Goal: Information Seeking & Learning: Check status

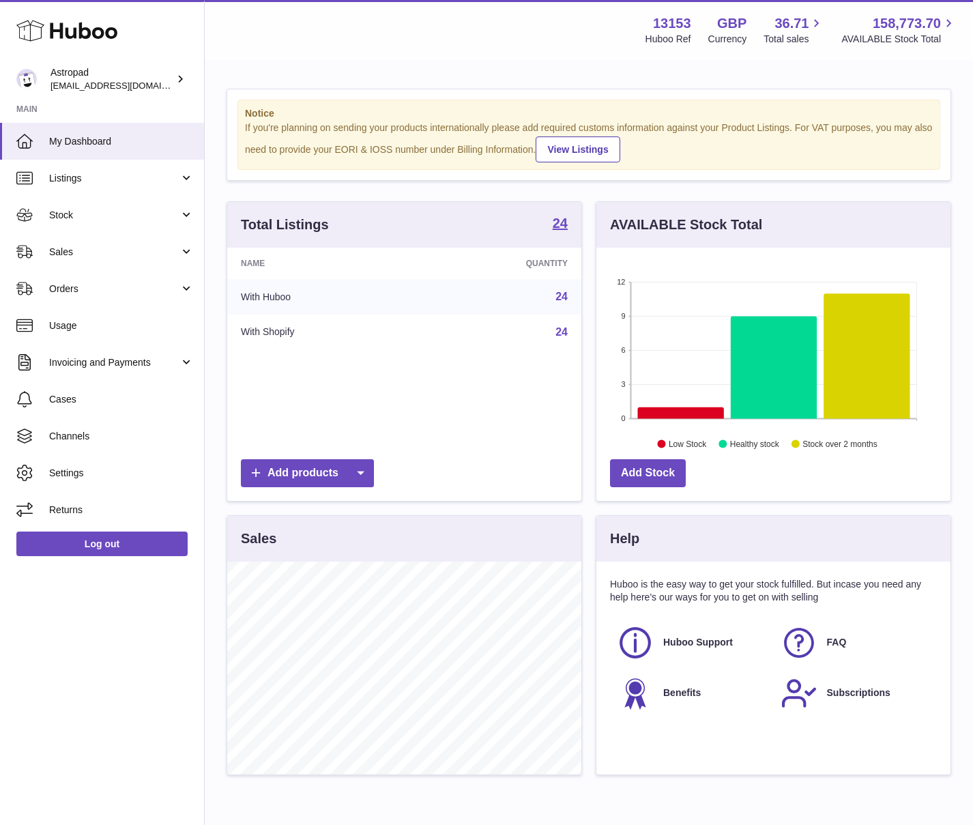
scroll to position [213, 354]
click at [48, 241] on link "Sales" at bounding box center [102, 251] width 204 height 37
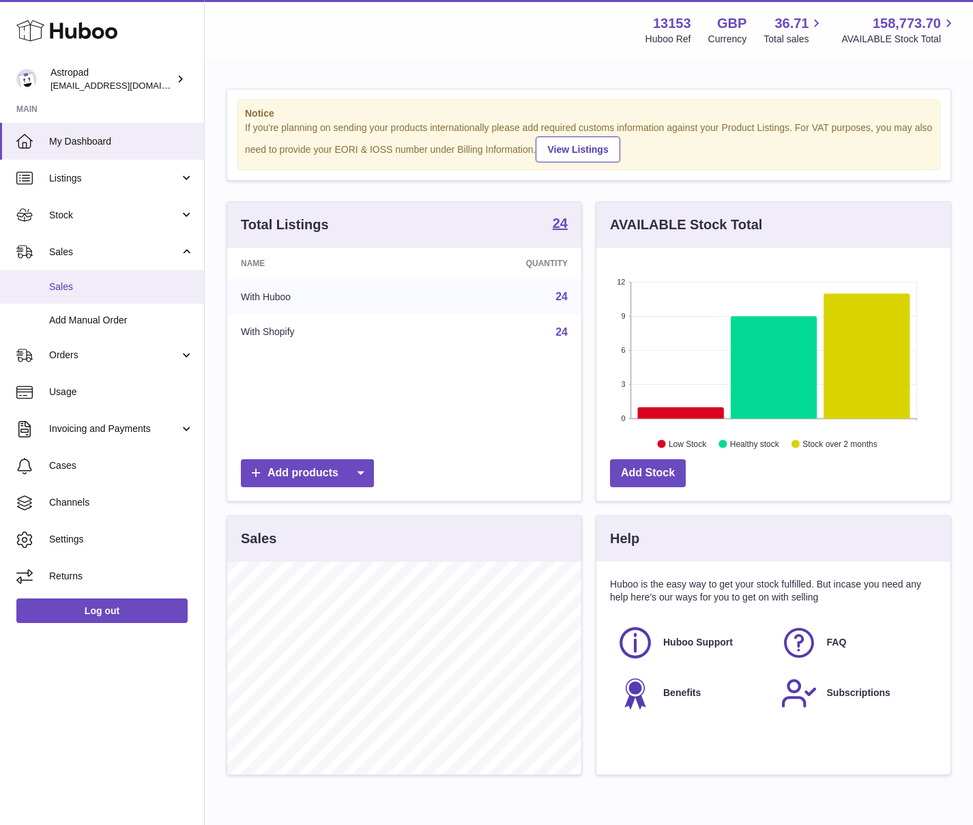
click at [71, 297] on link "Sales" at bounding box center [102, 286] width 204 height 33
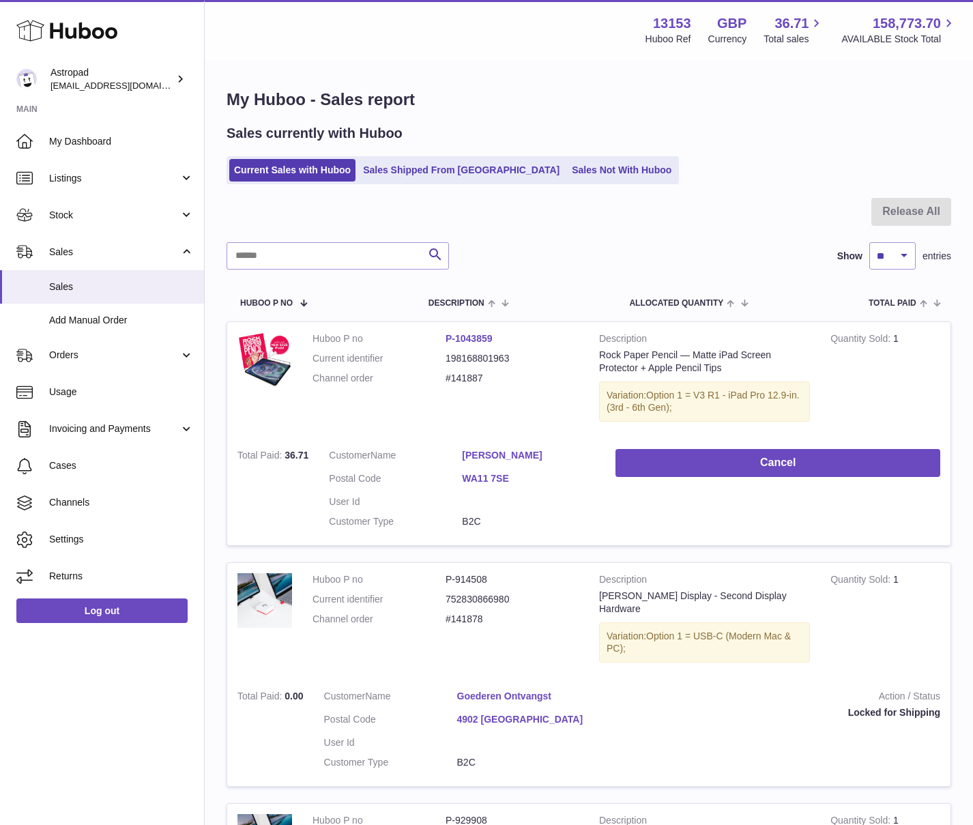
scroll to position [1, 0]
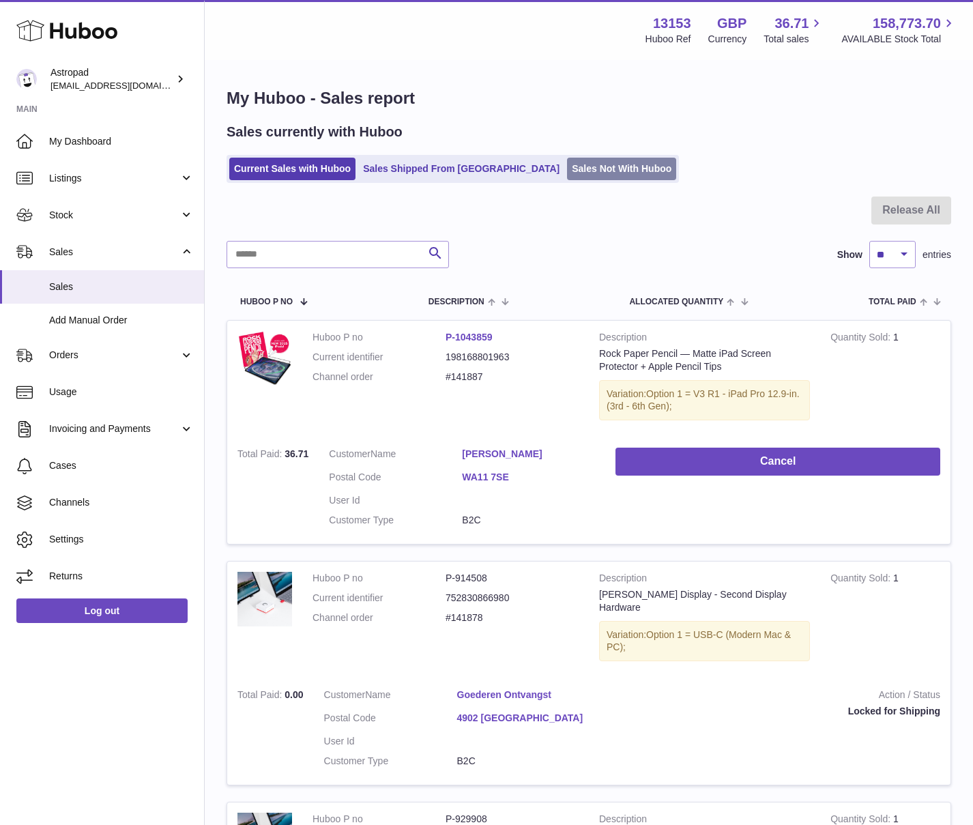
click at [567, 175] on link "Sales Not With Huboo" at bounding box center [621, 169] width 109 height 23
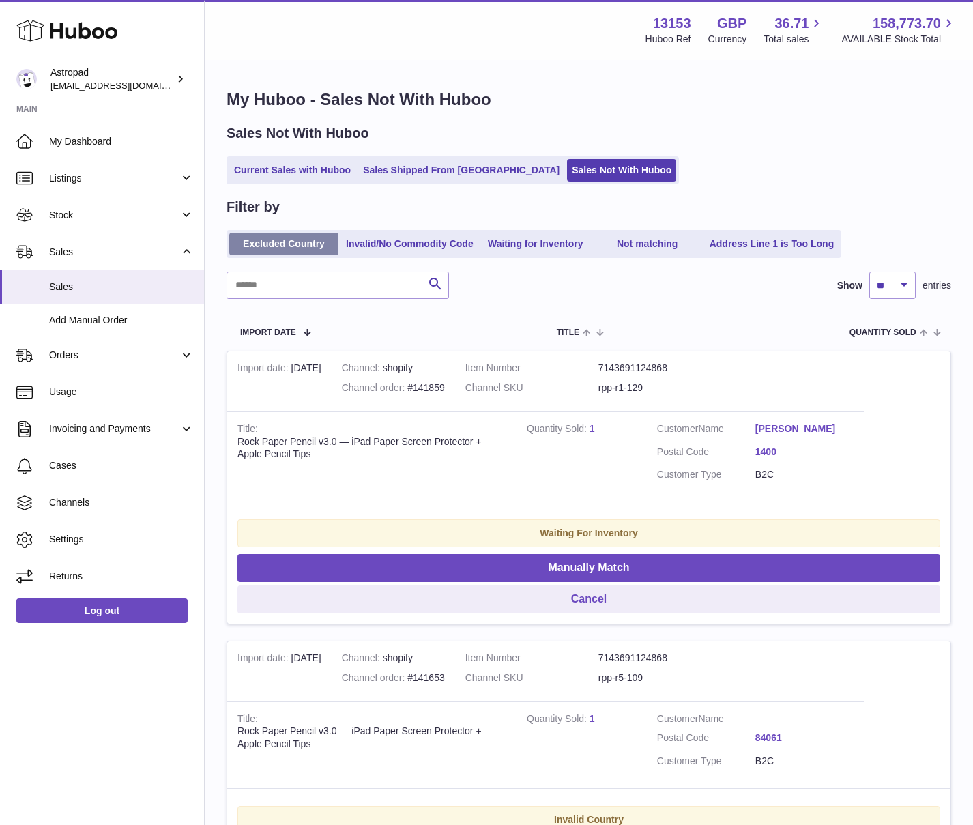
click at [321, 244] on link "Excluded Country" at bounding box center [283, 244] width 109 height 23
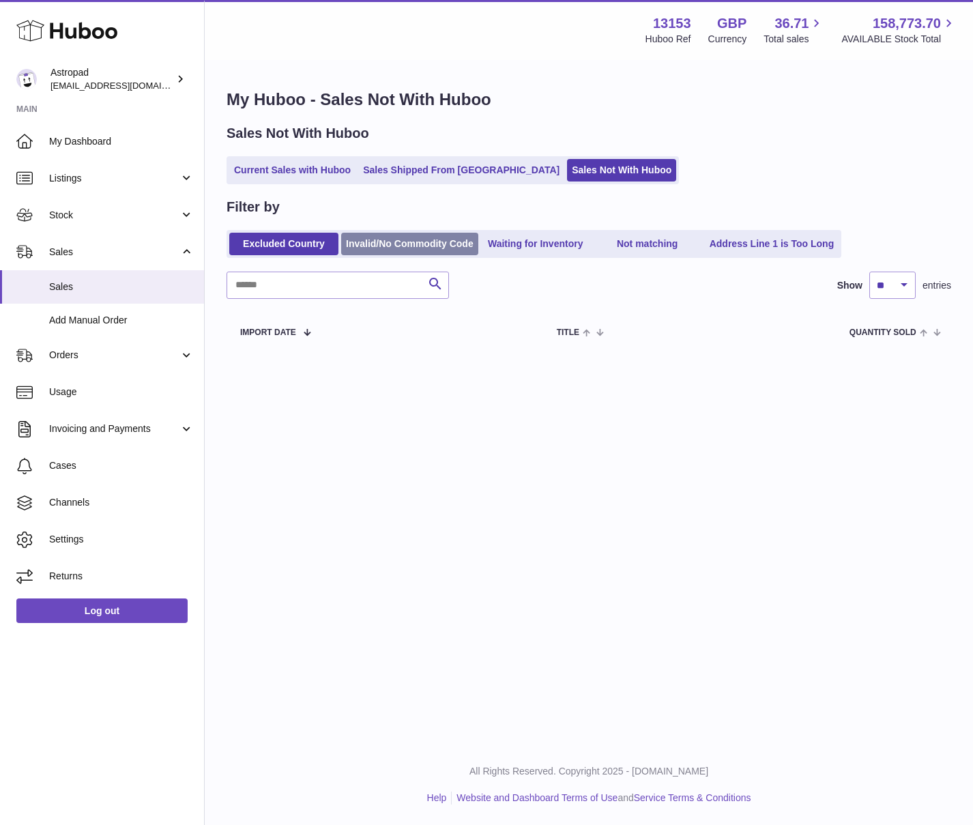
click at [387, 239] on link "Invalid/No Commodity Code" at bounding box center [409, 244] width 137 height 23
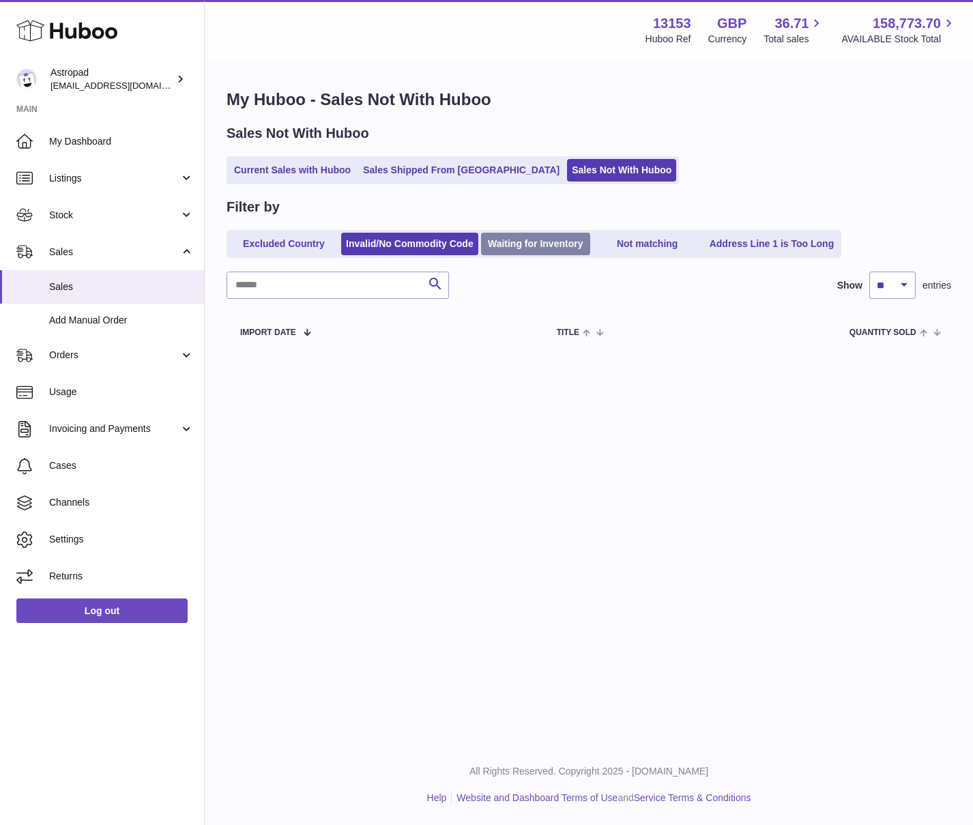
click at [547, 242] on link "Waiting for Inventory" at bounding box center [535, 244] width 109 height 23
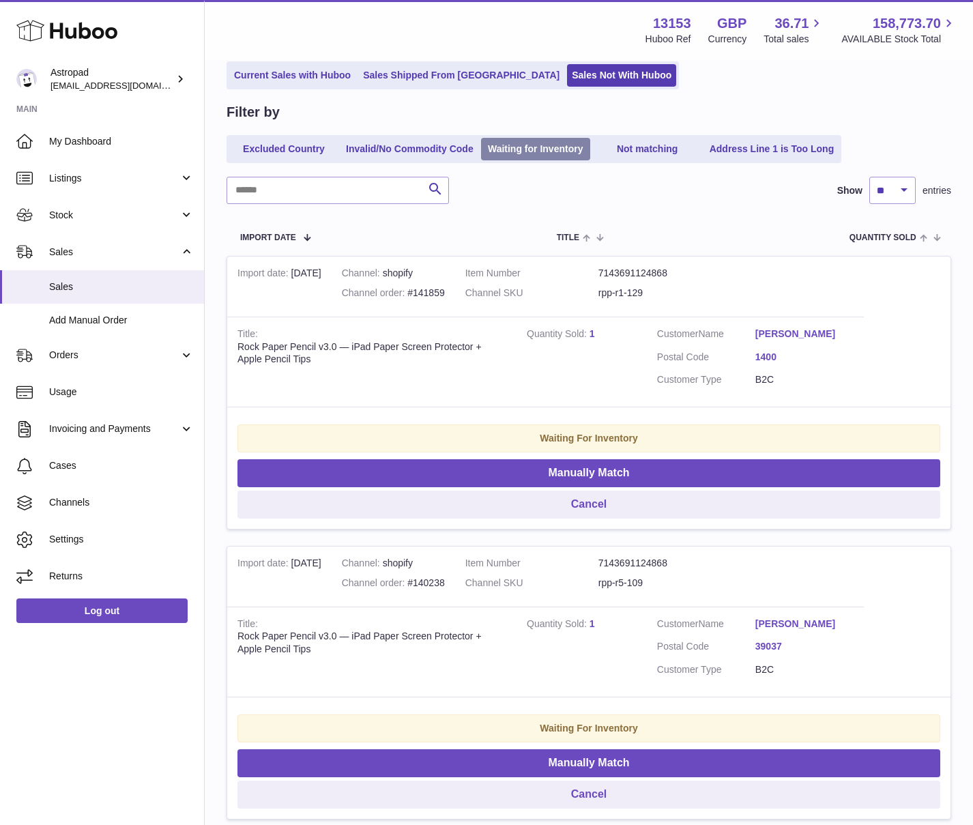
scroll to position [100, 0]
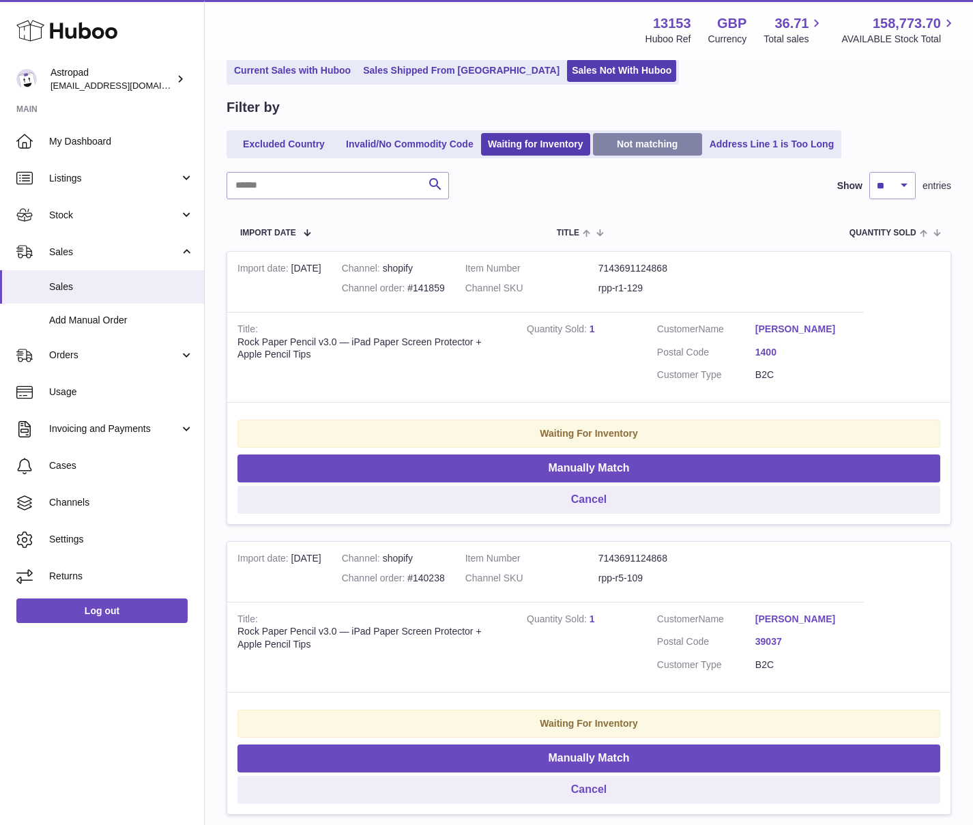
click at [672, 149] on link "Not matching" at bounding box center [647, 144] width 109 height 23
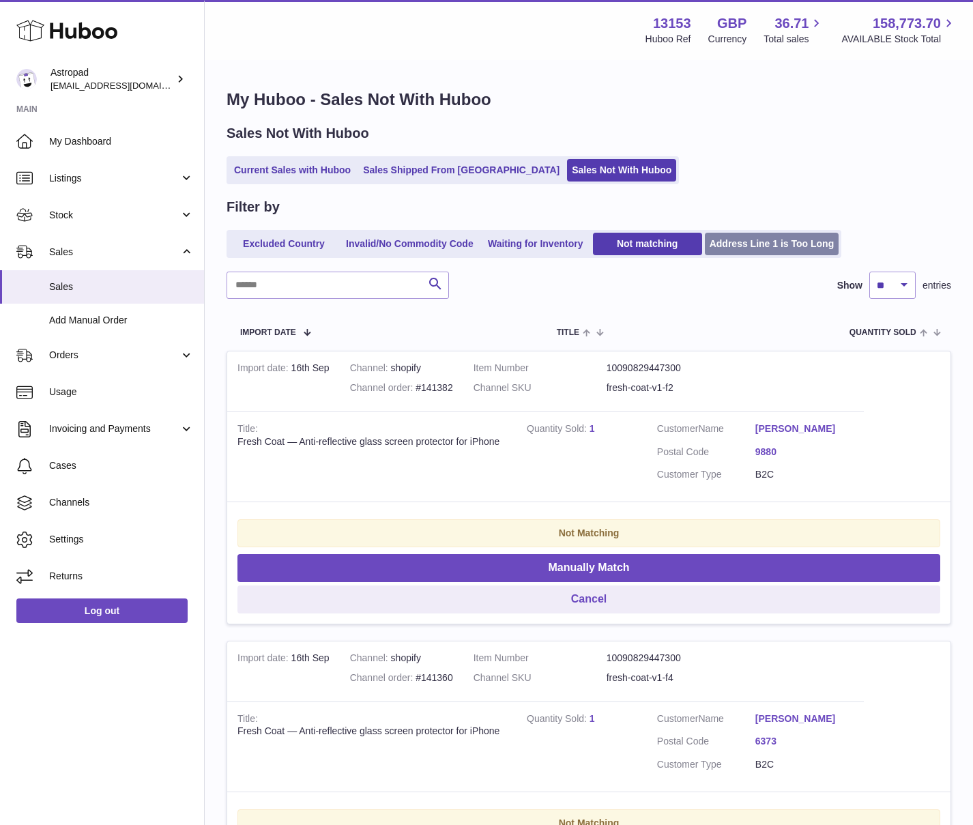
click at [769, 249] on link "Address Line 1 is Too Long" at bounding box center [772, 244] width 134 height 23
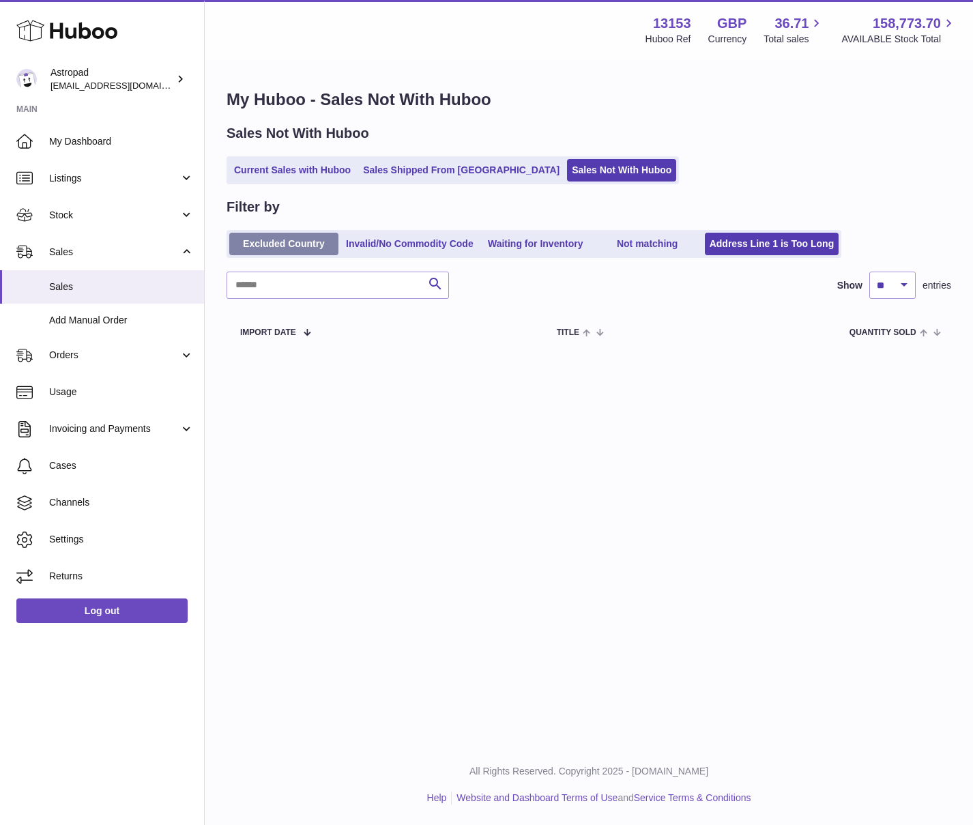
click at [286, 242] on link "Excluded Country" at bounding box center [283, 244] width 109 height 23
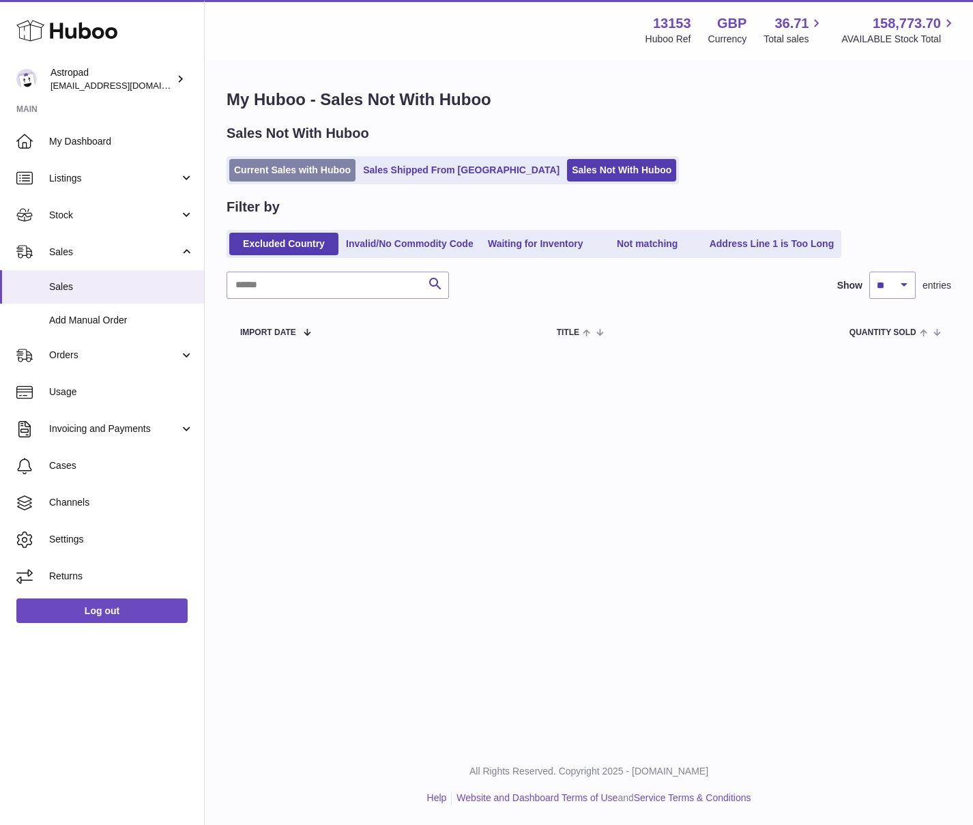
click at [319, 175] on link "Current Sales with Huboo" at bounding box center [292, 170] width 126 height 23
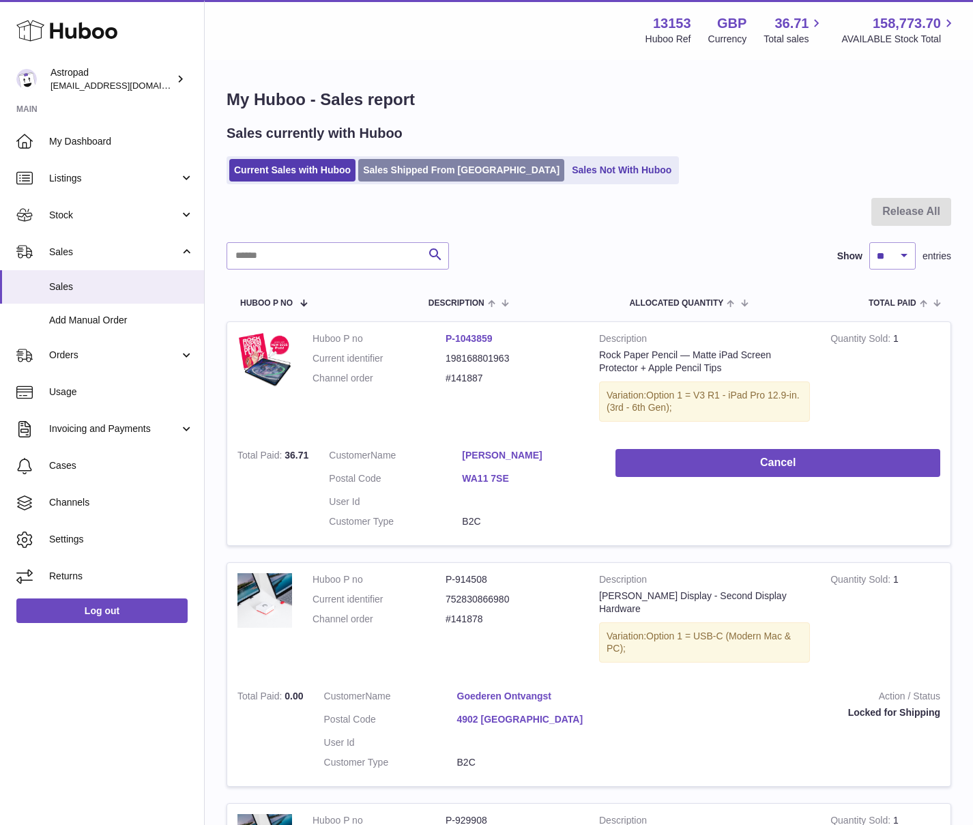
scroll to position [1, 0]
click at [418, 173] on link "Sales Shipped From [GEOGRAPHIC_DATA]" at bounding box center [461, 169] width 206 height 23
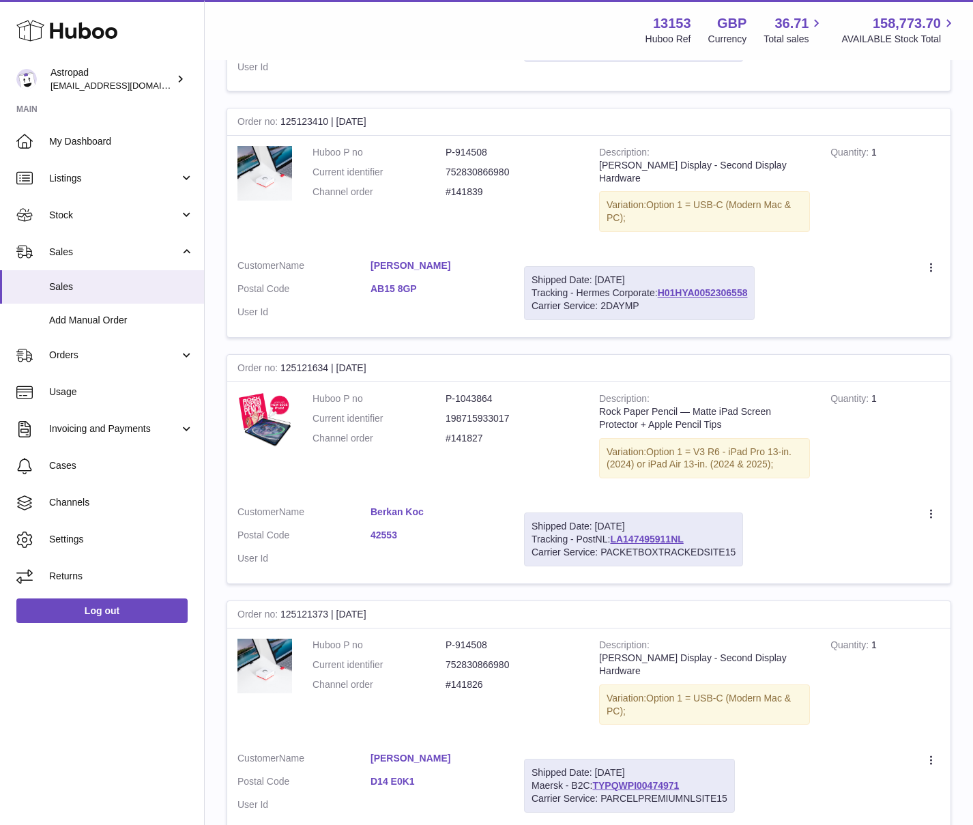
scroll to position [1994, 0]
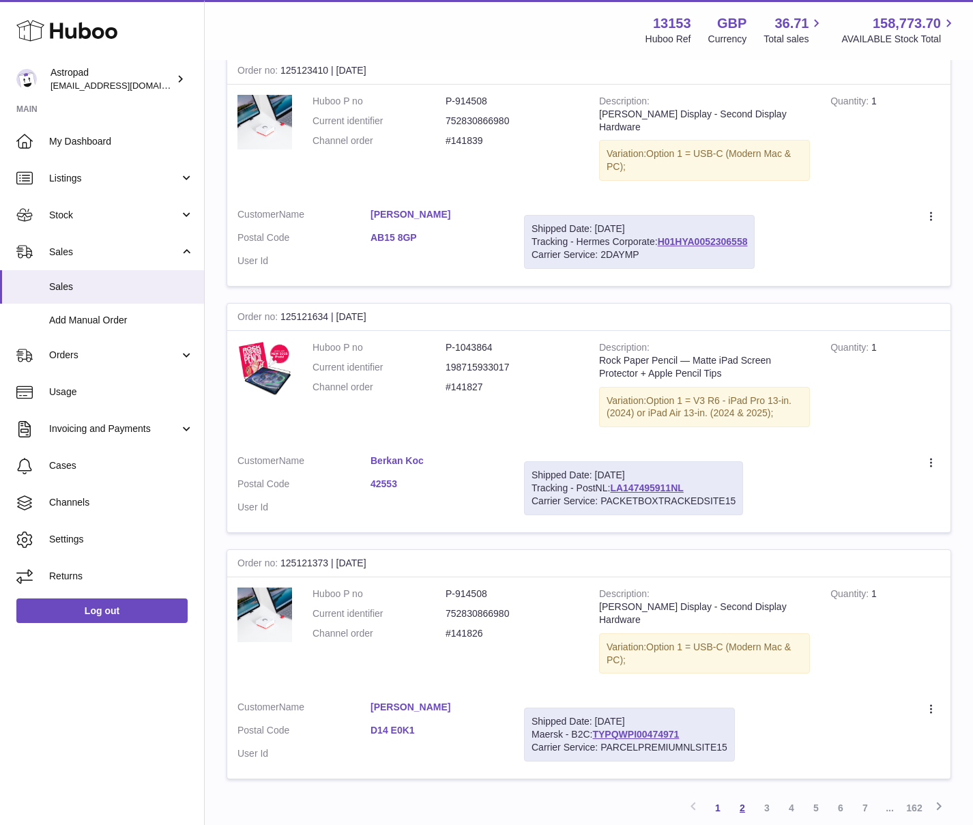
click at [742, 796] on link "2" at bounding box center [742, 808] width 25 height 25
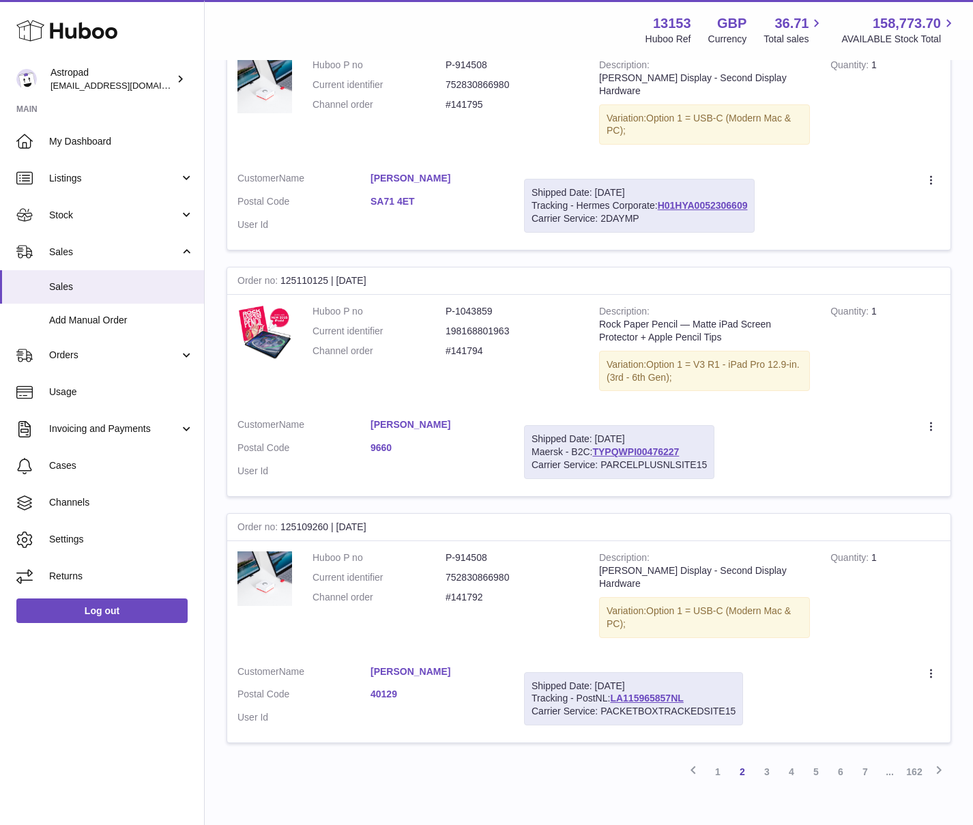
scroll to position [2015, 0]
